Goal: Communication & Community: Answer question/provide support

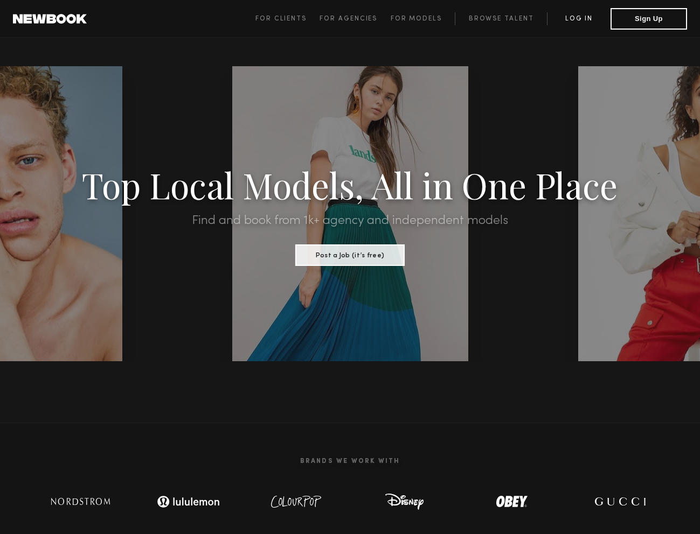
click at [579, 14] on link "Log in" at bounding box center [579, 18] width 64 height 13
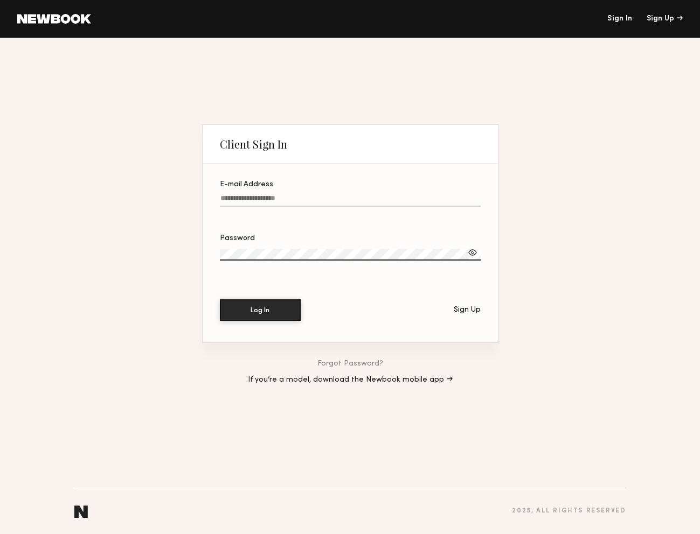
type input "**********"
click at [273, 292] on section "**********" at bounding box center [350, 253] width 295 height 179
click at [270, 313] on button "Log In" at bounding box center [260, 310] width 81 height 22
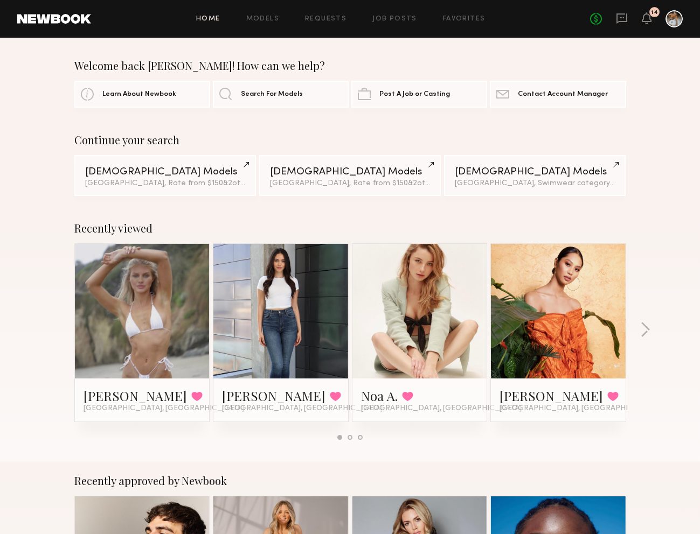
click at [629, 18] on div "No fees up to $5,000 14" at bounding box center [636, 18] width 93 height 17
click at [624, 19] on icon at bounding box center [622, 18] width 12 height 12
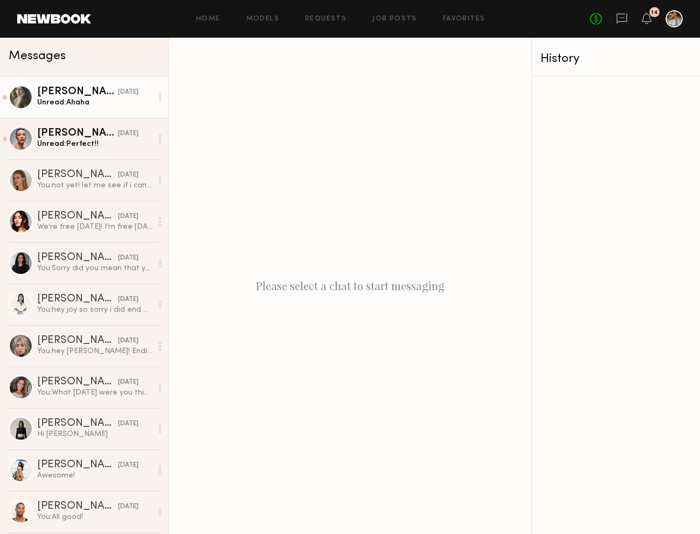
click at [96, 105] on div "Unread: Ahaha" at bounding box center [94, 103] width 115 height 10
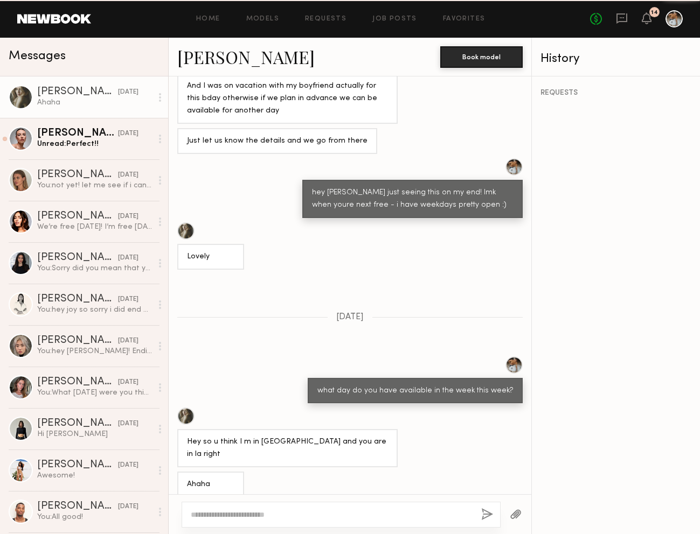
scroll to position [201, 0]
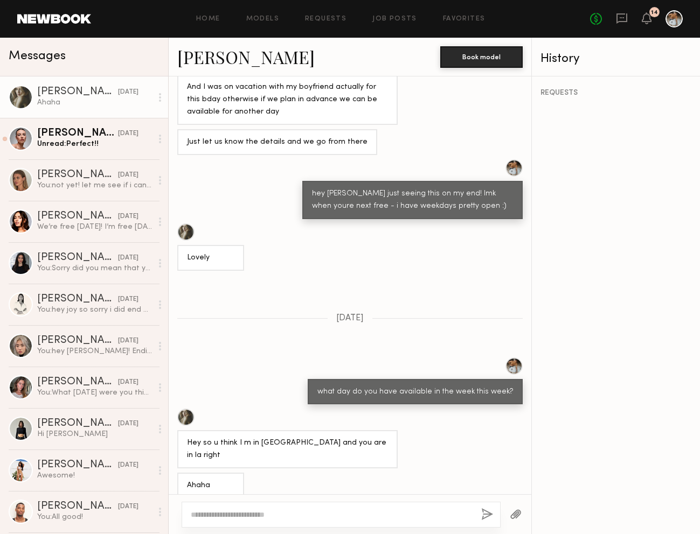
click at [309, 519] on textarea at bounding box center [332, 515] width 282 height 11
type textarea "**********"
click at [487, 517] on button "button" at bounding box center [487, 515] width 12 height 13
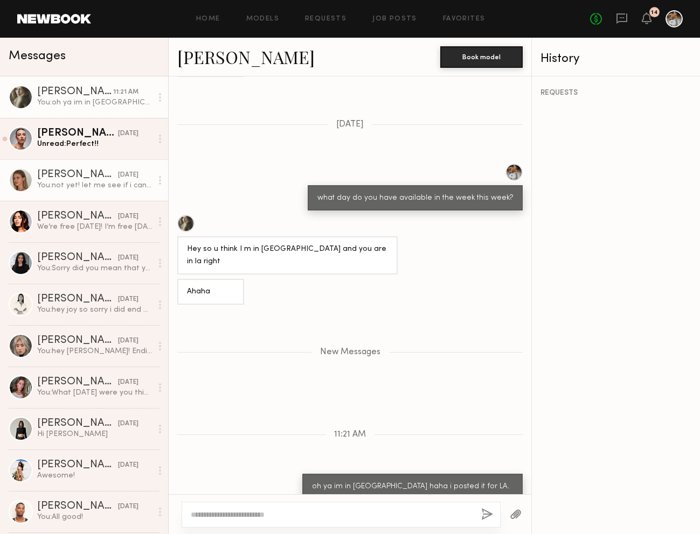
click at [94, 179] on div "[PERSON_NAME]" at bounding box center [77, 175] width 81 height 11
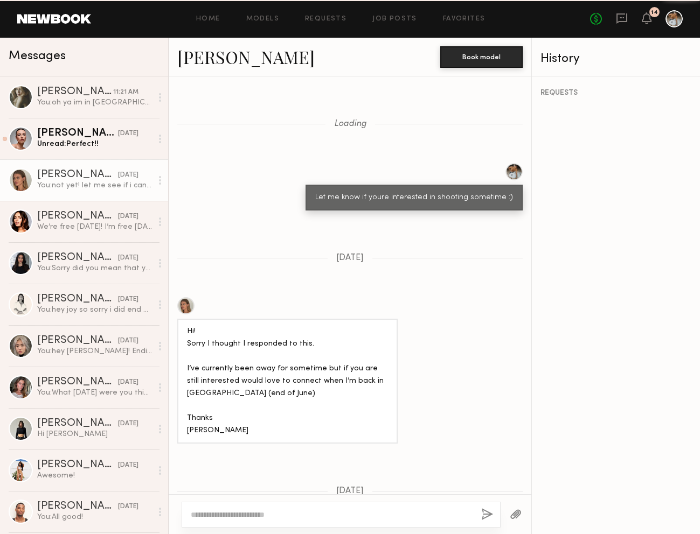
scroll to position [1123, 0]
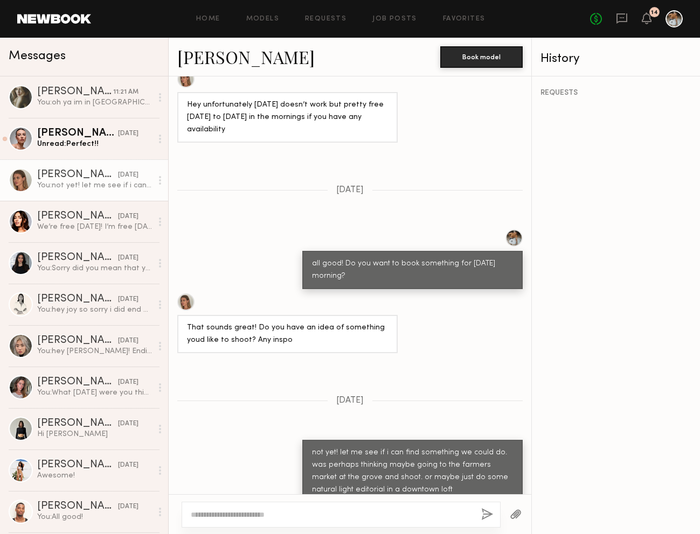
click at [216, 62] on link "[PERSON_NAME]" at bounding box center [245, 56] width 137 height 23
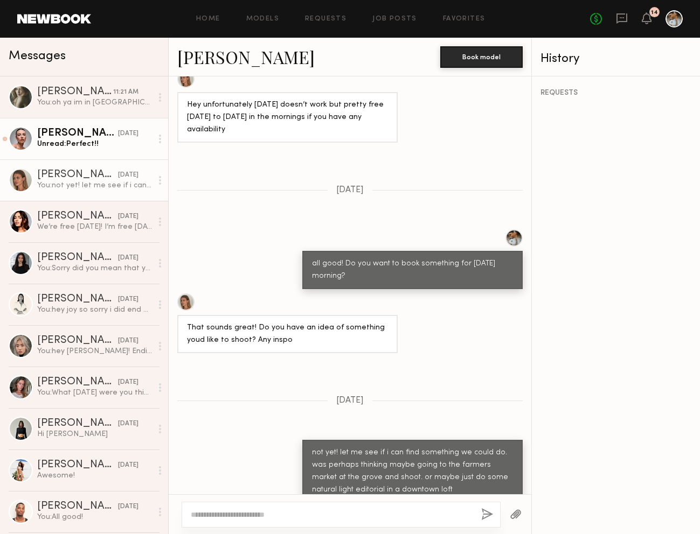
click at [109, 123] on link "[PERSON_NAME] [DATE] Unread: Perfect!!" at bounding box center [84, 138] width 168 height 41
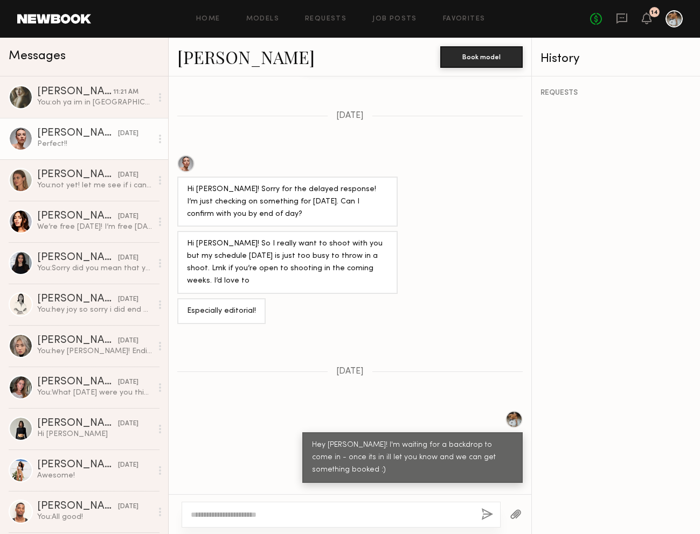
scroll to position [744, 0]
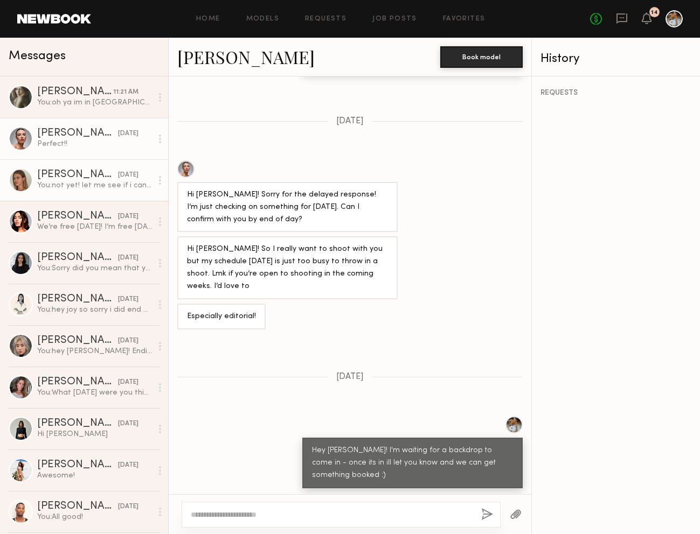
click at [77, 178] on div "[PERSON_NAME]" at bounding box center [77, 175] width 81 height 11
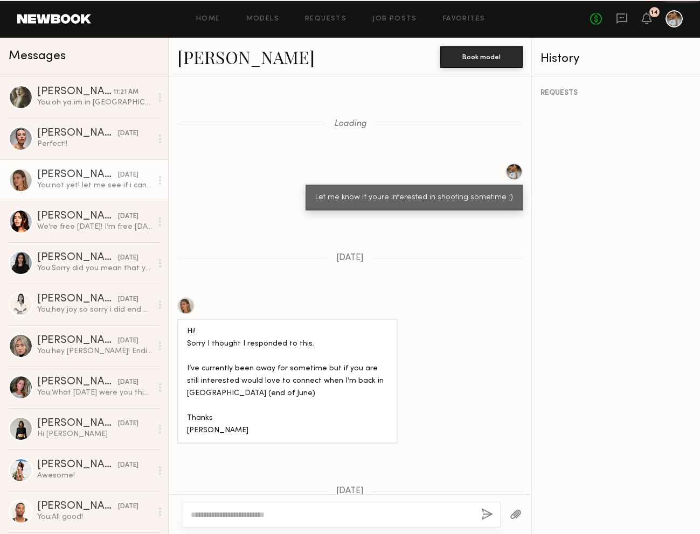
scroll to position [1123, 0]
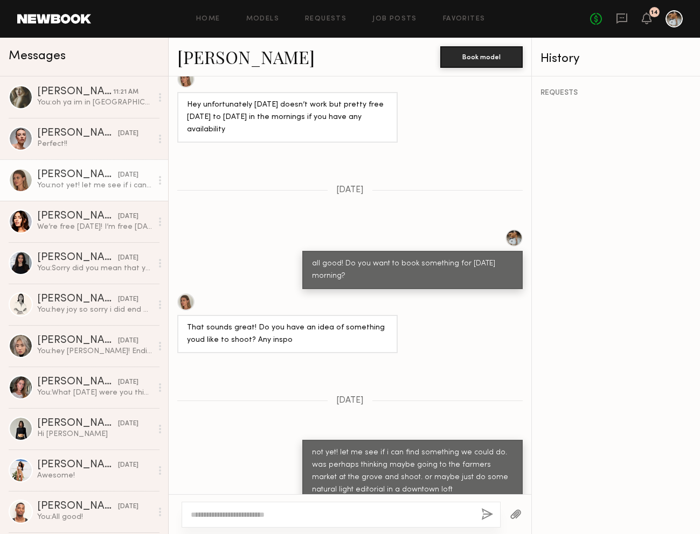
click at [513, 513] on button "button" at bounding box center [516, 515] width 12 height 13
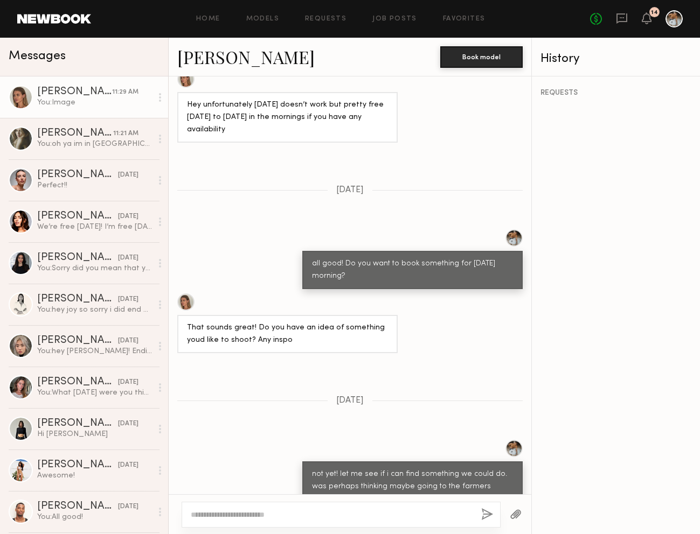
scroll to position [1527, 0]
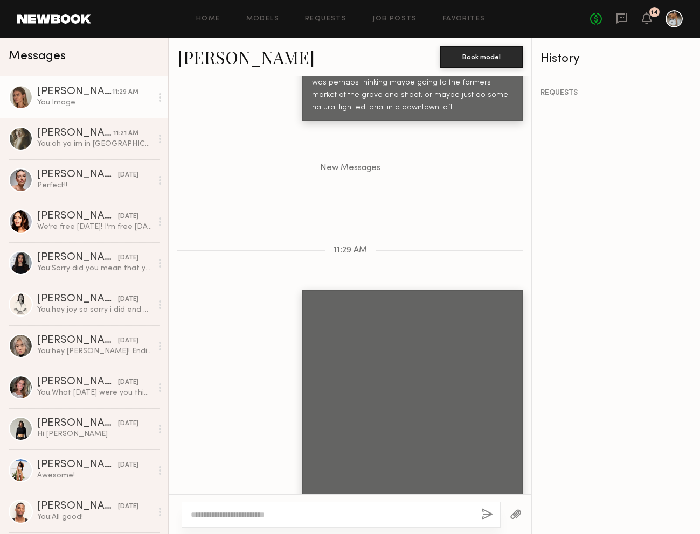
click at [518, 520] on button "button" at bounding box center [516, 515] width 12 height 13
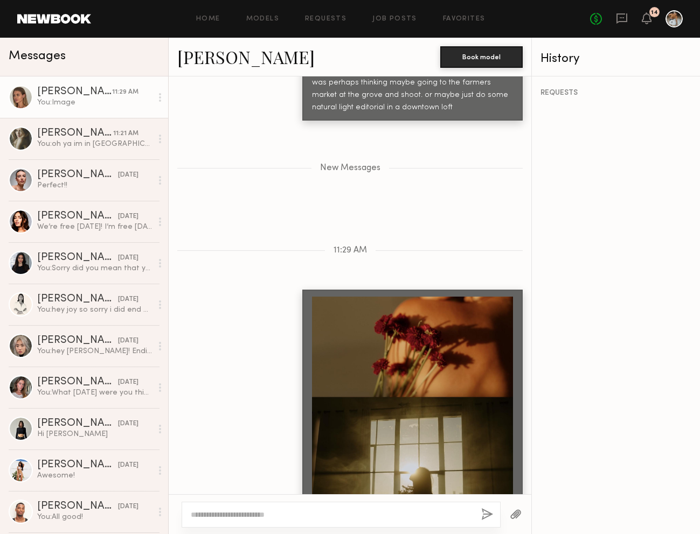
scroll to position [1745, 0]
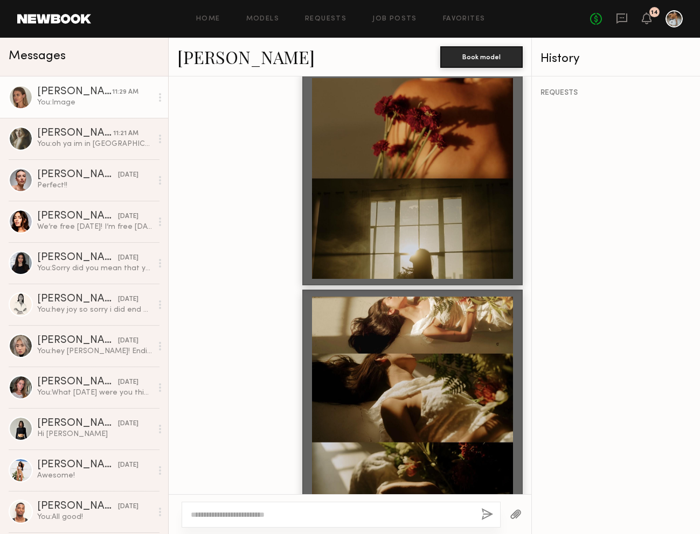
click at [518, 507] on div at bounding box center [515, 515] width 31 height 26
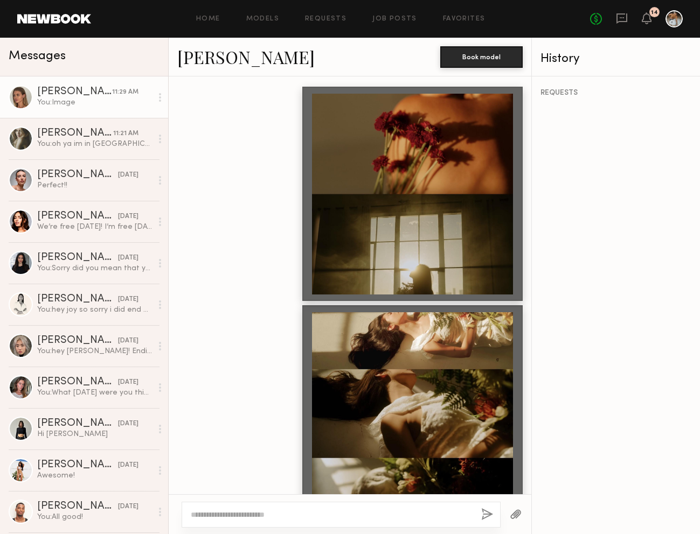
scroll to position [1964, 0]
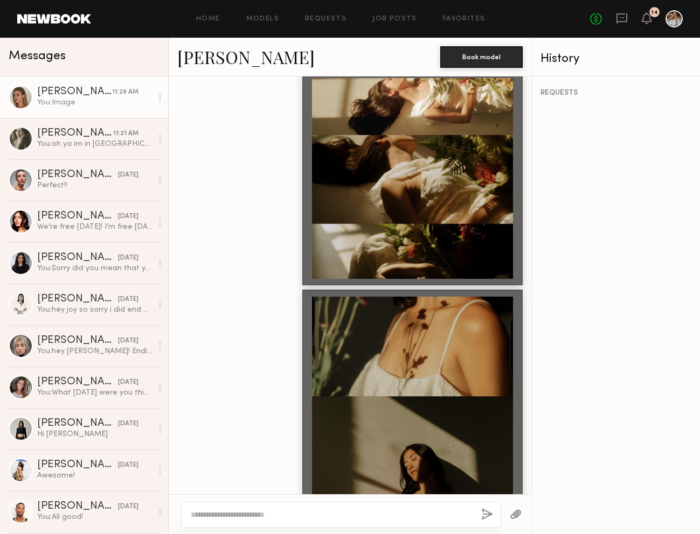
click at [515, 517] on button "button" at bounding box center [516, 515] width 12 height 13
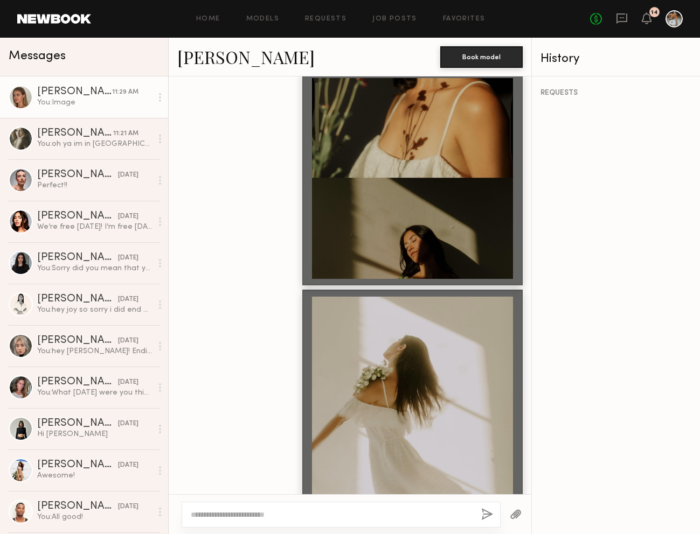
click at [357, 507] on div at bounding box center [341, 515] width 319 height 26
click at [353, 513] on textarea at bounding box center [332, 515] width 282 height 11
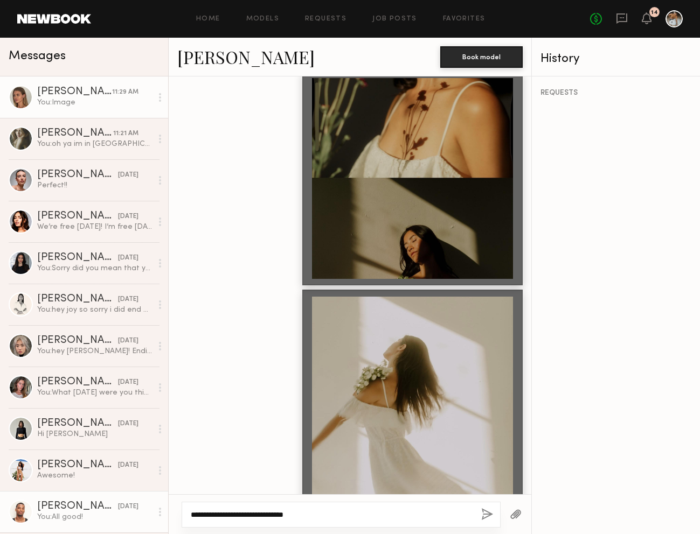
drag, startPoint x: 322, startPoint y: 513, endPoint x: 133, endPoint y: 505, distance: 189.8
click at [133, 505] on div "Messages [PERSON_NAME] 11:29 AM You: Image [PERSON_NAME] 11:21 AM You: oh ya im…" at bounding box center [350, 286] width 700 height 497
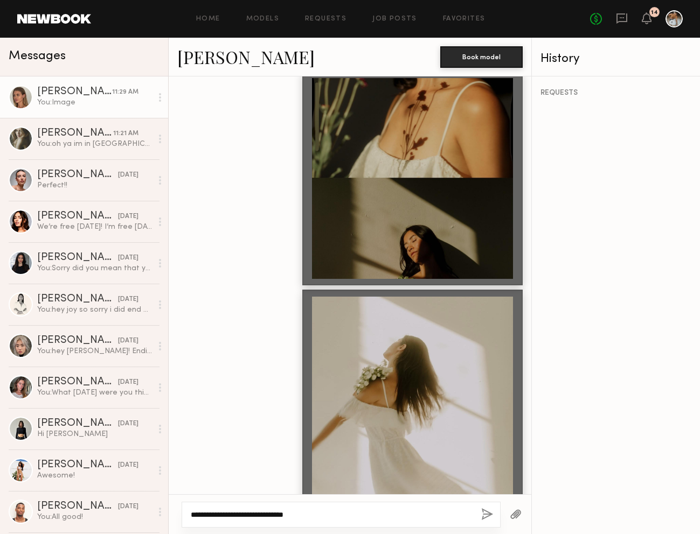
type textarea "**********"
click at [223, 58] on link "[PERSON_NAME]" at bounding box center [245, 56] width 137 height 23
click at [434, 514] on textarea "**********" at bounding box center [332, 515] width 282 height 11
click at [487, 511] on button "button" at bounding box center [487, 515] width 12 height 13
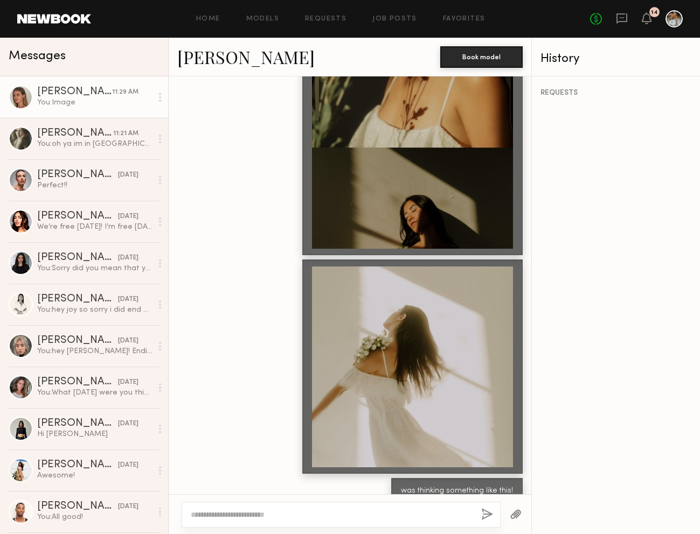
click at [513, 513] on button "button" at bounding box center [516, 515] width 12 height 13
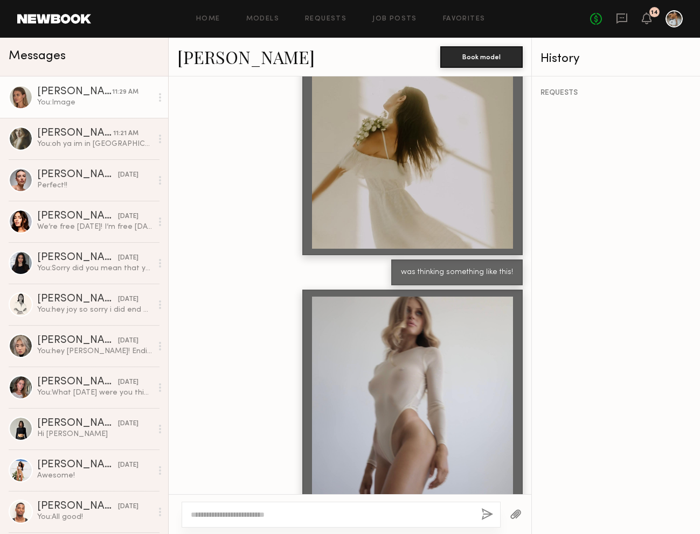
click at [509, 514] on div at bounding box center [515, 515] width 31 height 26
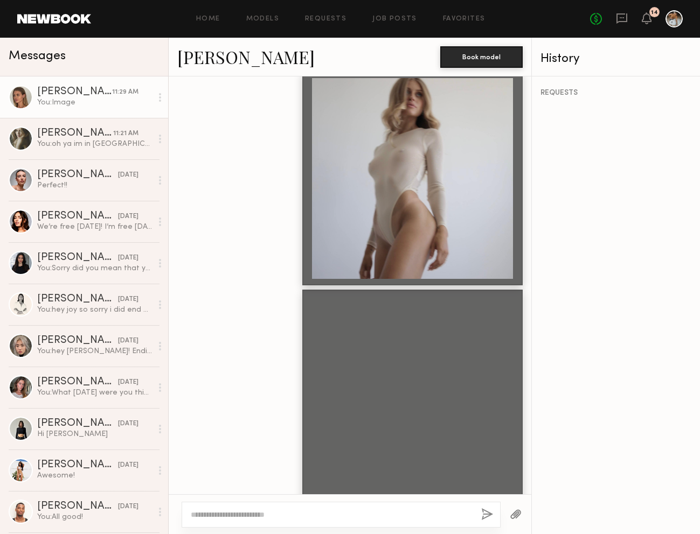
click at [408, 517] on textarea at bounding box center [332, 515] width 282 height 11
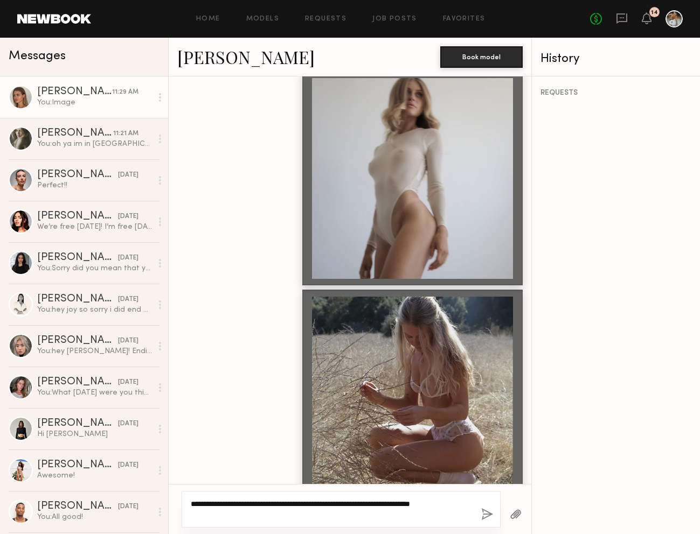
type textarea "**********"
click at [489, 518] on button "button" at bounding box center [487, 515] width 12 height 13
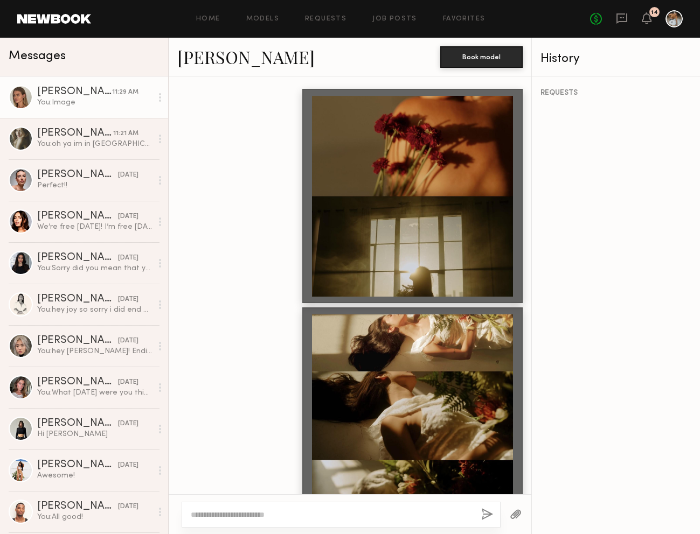
scroll to position [1703, 0]
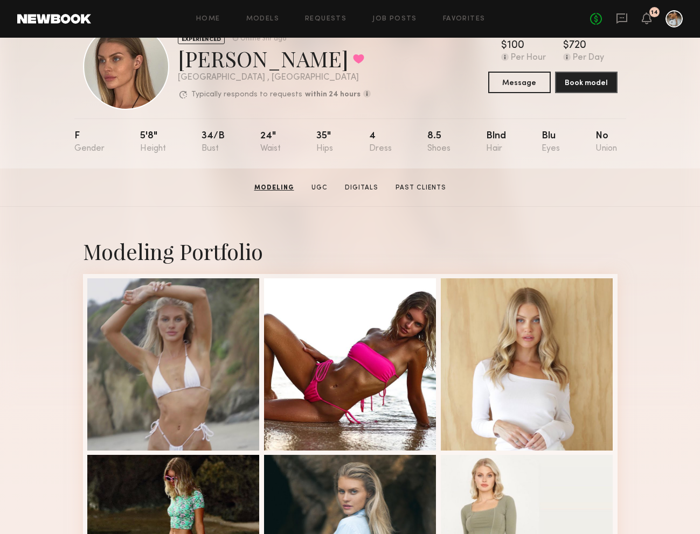
scroll to position [29, 0]
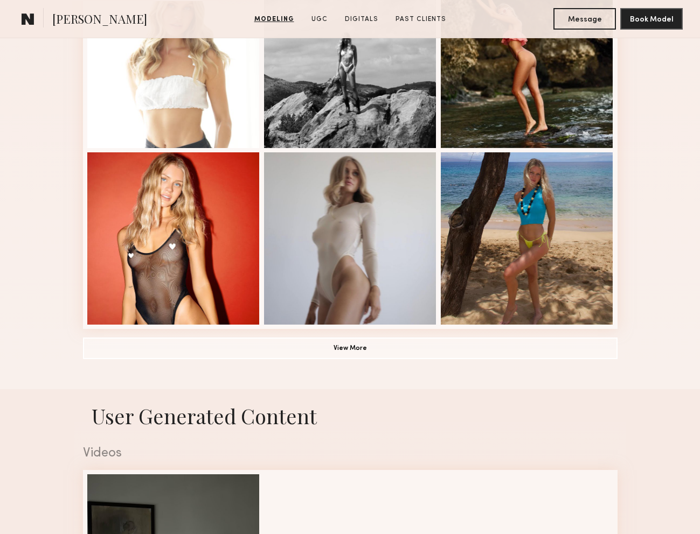
scroll to position [718, 0]
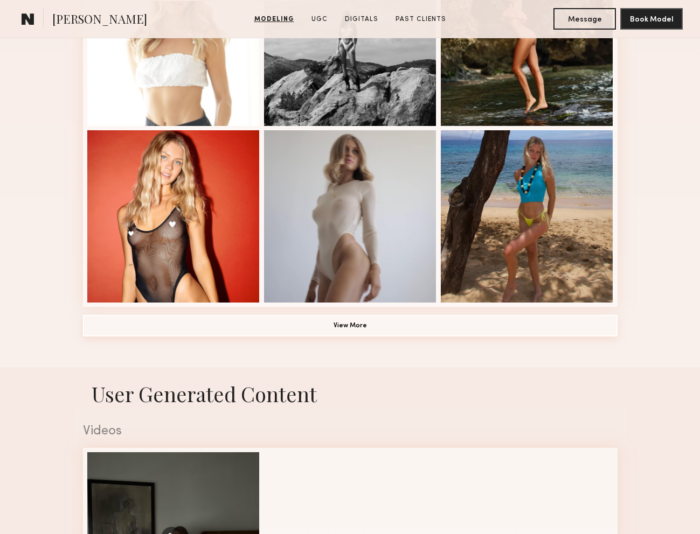
click at [358, 329] on button "View More" at bounding box center [350, 326] width 534 height 22
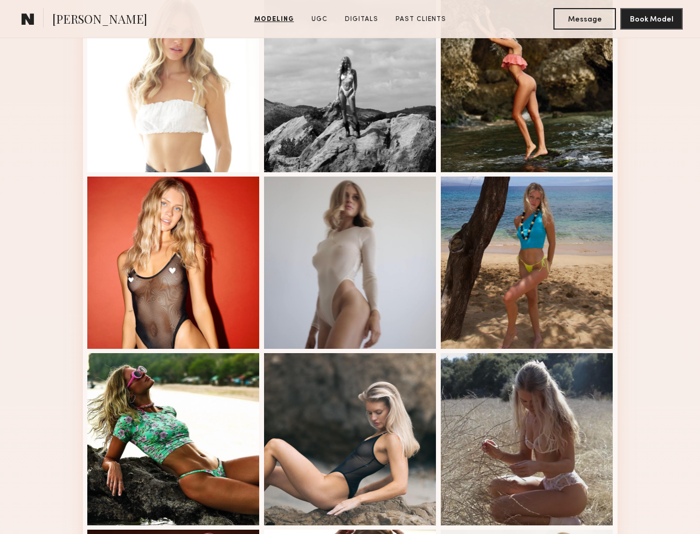
scroll to position [673, 0]
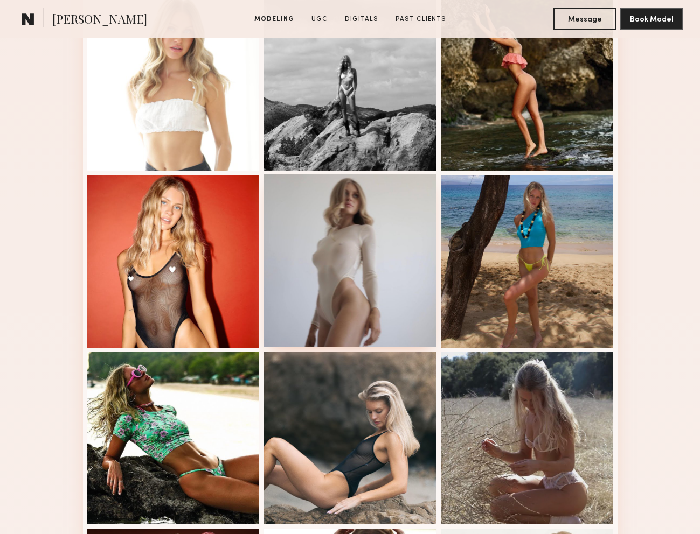
click at [413, 255] on div at bounding box center [350, 261] width 172 height 172
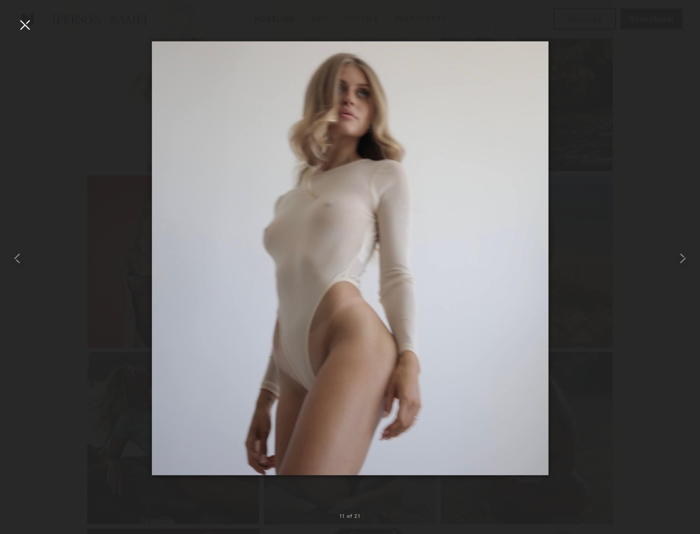
click at [627, 443] on div at bounding box center [350, 258] width 700 height 483
click at [26, 19] on div at bounding box center [24, 24] width 17 height 17
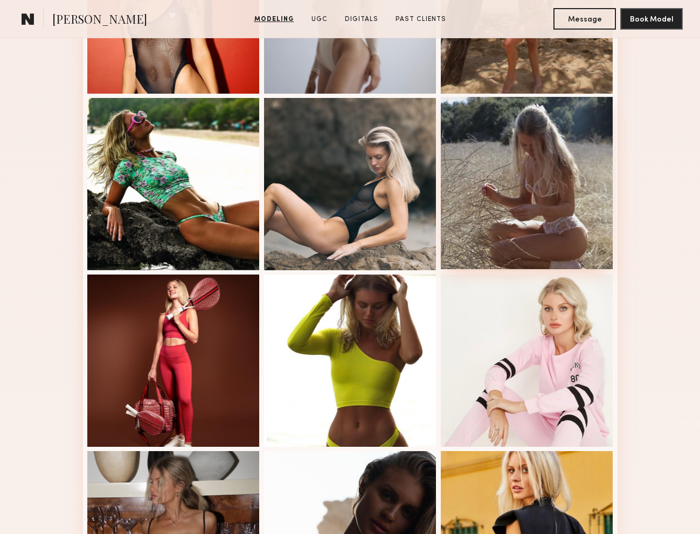
scroll to position [917, 0]
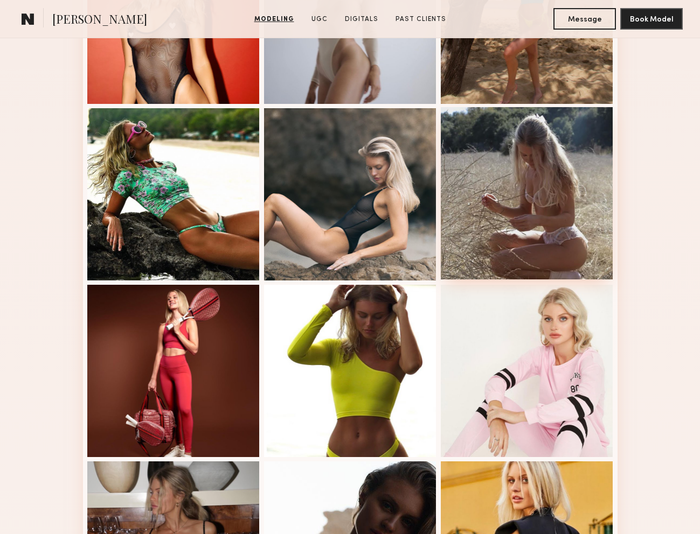
click at [500, 189] on div at bounding box center [527, 193] width 172 height 172
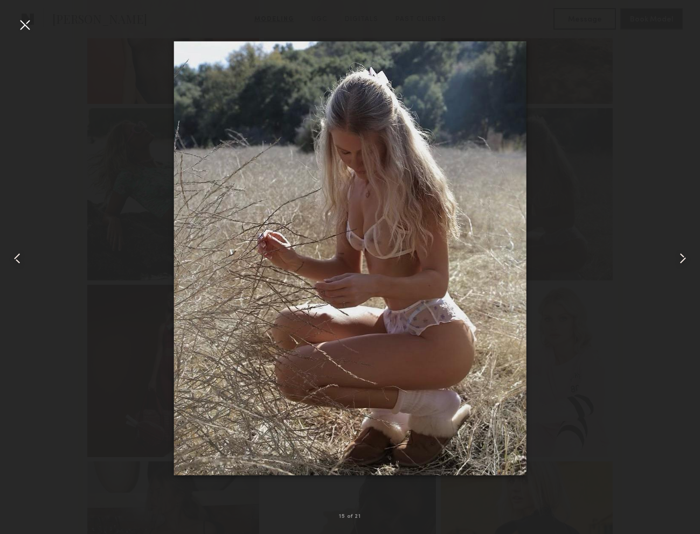
click at [593, 462] on div at bounding box center [350, 258] width 700 height 483
click at [23, 15] on nb-gallery-light "15 of 21" at bounding box center [350, 267] width 700 height 534
click at [23, 27] on div at bounding box center [24, 24] width 17 height 17
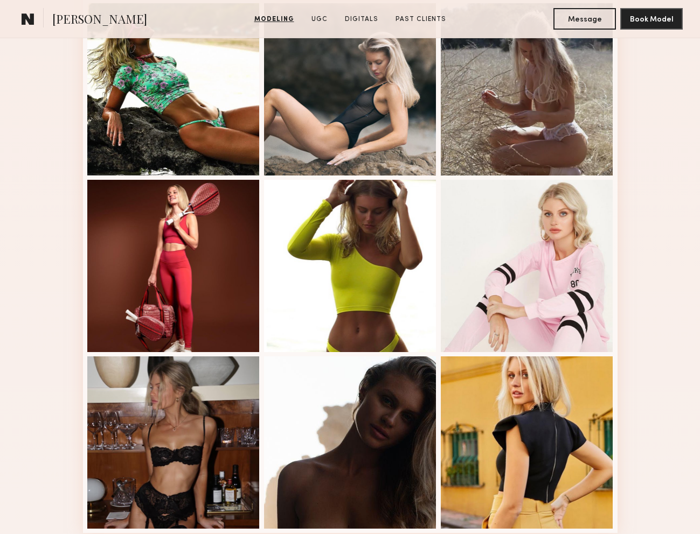
scroll to position [1193, 0]
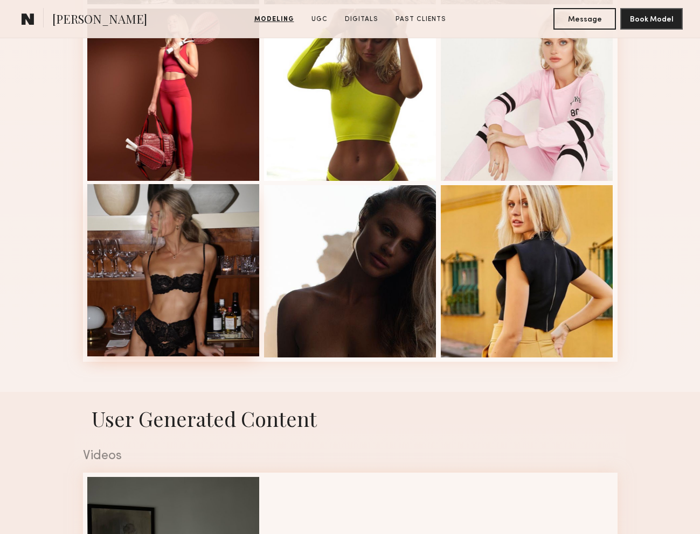
click at [190, 268] on div at bounding box center [173, 270] width 172 height 172
